Goal: Task Accomplishment & Management: Manage account settings

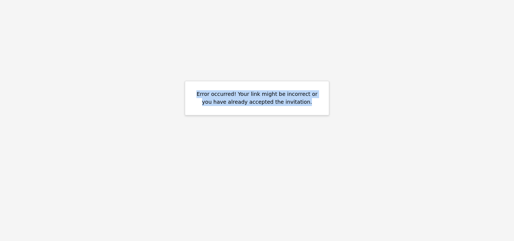
drag, startPoint x: 196, startPoint y: 94, endPoint x: 310, endPoint y: 102, distance: 114.2
click at [310, 102] on div "Error occurred! Your link might be incorrect or you have already accepted the i…" at bounding box center [257, 98] width 126 height 16
copy div "Error occurred! Your link might be incorrect or you have already accepted the i…"
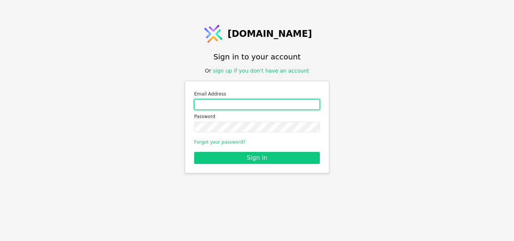
click at [232, 103] on input "Email address" at bounding box center [257, 104] width 126 height 11
click at [256, 105] on input "Email address" at bounding box center [257, 104] width 126 height 11
type input "marta.samet@gmail.com"
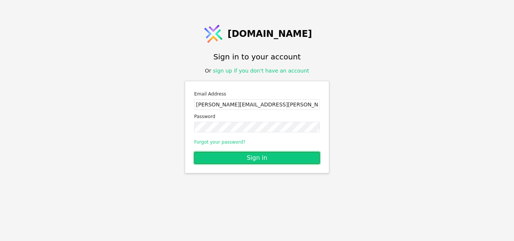
click at [248, 157] on button "Sign in" at bounding box center [257, 158] width 126 height 12
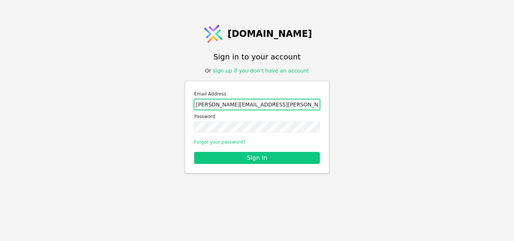
drag, startPoint x: 265, startPoint y: 108, endPoint x: 173, endPoint y: 102, distance: 93.0
click at [173, 102] on div "Svit.One Sign in to your account Or sign up if you don't have an account Email …" at bounding box center [257, 120] width 514 height 241
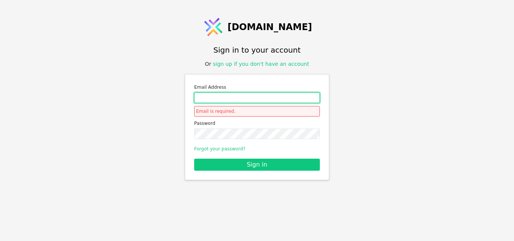
paste input "psychologist.martakovalova@gmail.com"
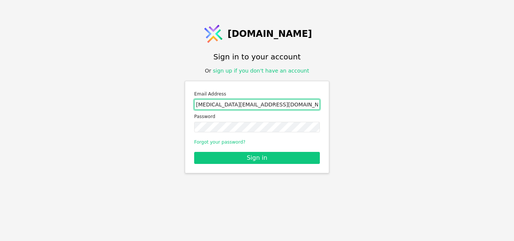
type input "psychologist.martakovalova@gmail.com"
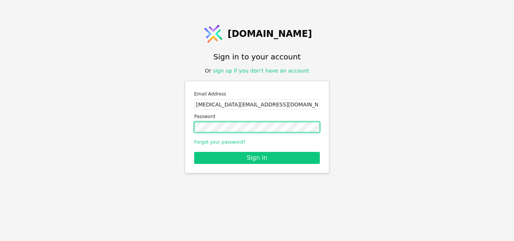
click at [168, 120] on div "Svit.One Sign in to your account Or sign up if you don't have an account Email …" at bounding box center [257, 120] width 514 height 241
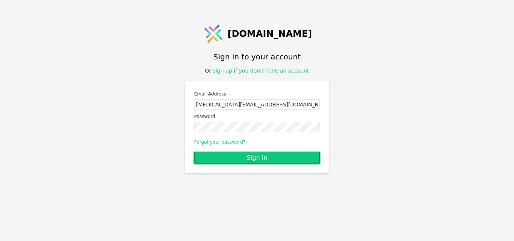
click at [292, 156] on button "Sign in" at bounding box center [257, 158] width 126 height 12
